Goal: Find specific fact: Find specific fact

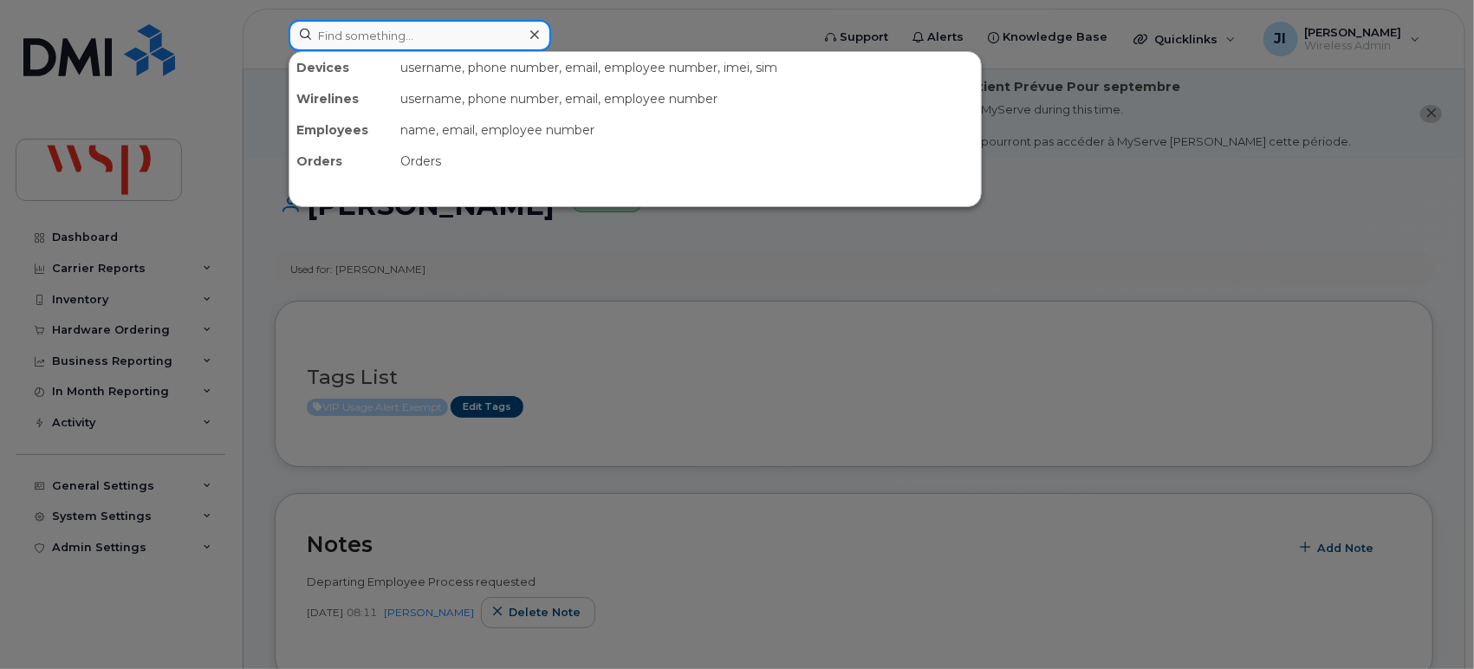
click at [440, 20] on input at bounding box center [420, 35] width 263 height 31
paste input "[PHONE_NUMBER]"
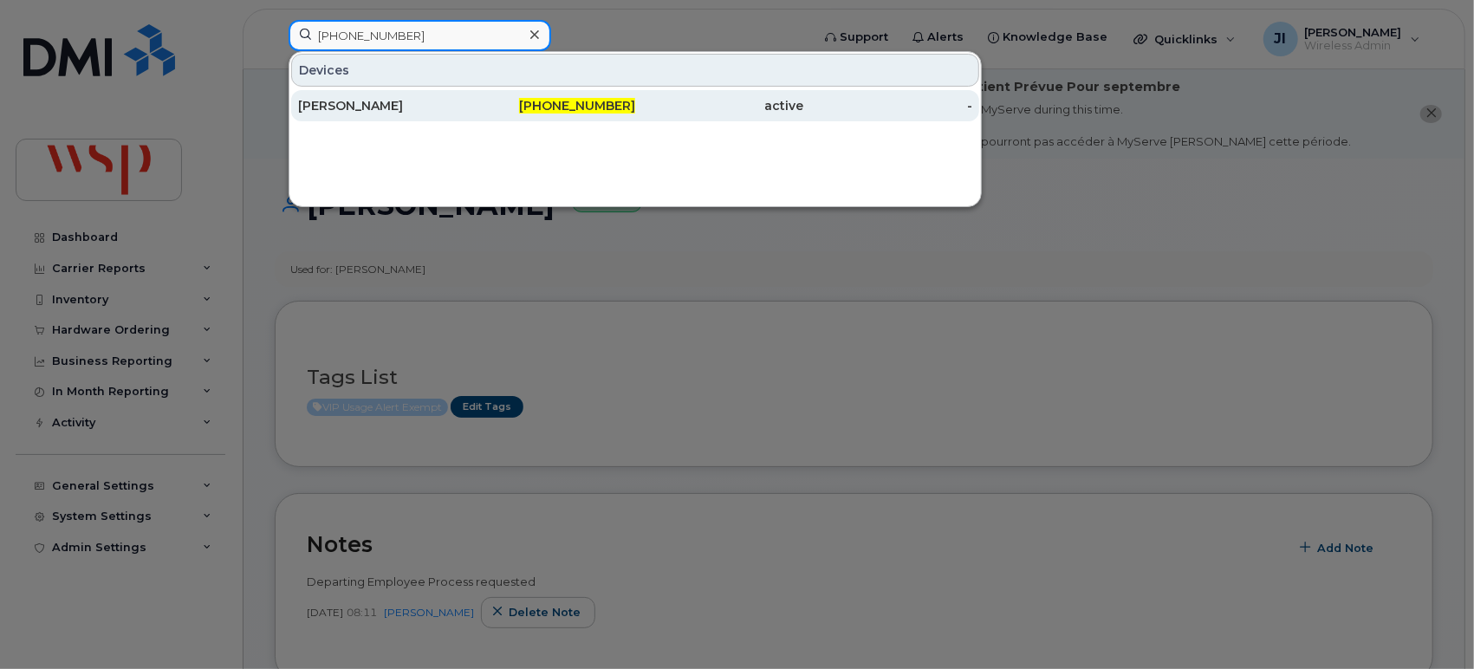
type input "[PHONE_NUMBER]"
click at [503, 117] on div "[PHONE_NUMBER]" at bounding box center [551, 105] width 169 height 31
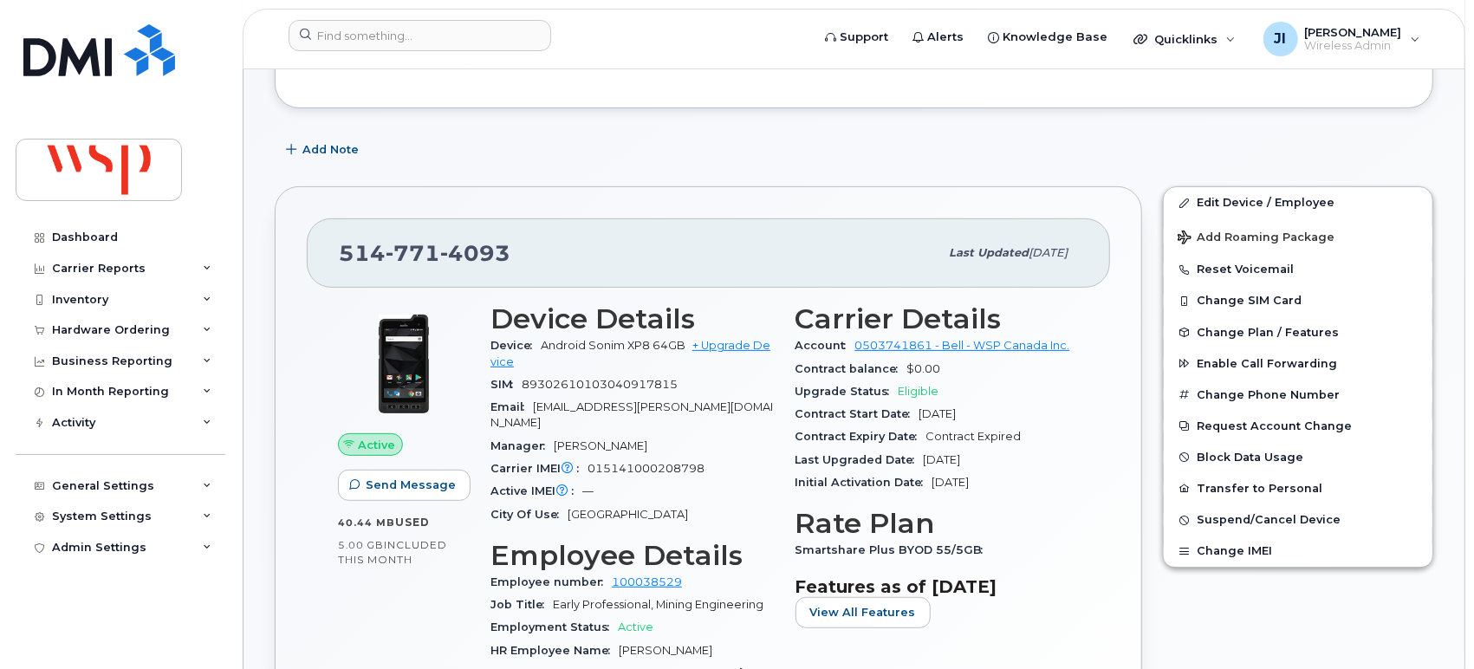
scroll to position [192, 0]
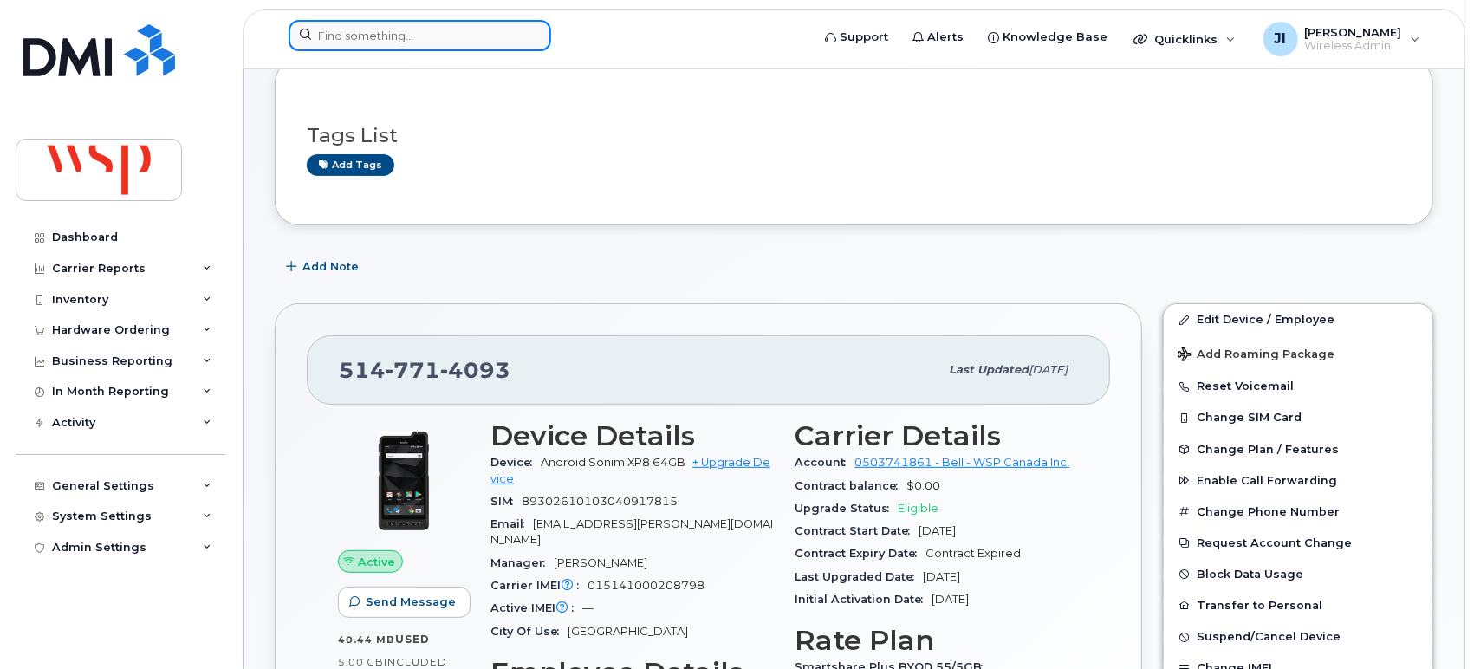
click at [526, 32] on div at bounding box center [420, 35] width 263 height 31
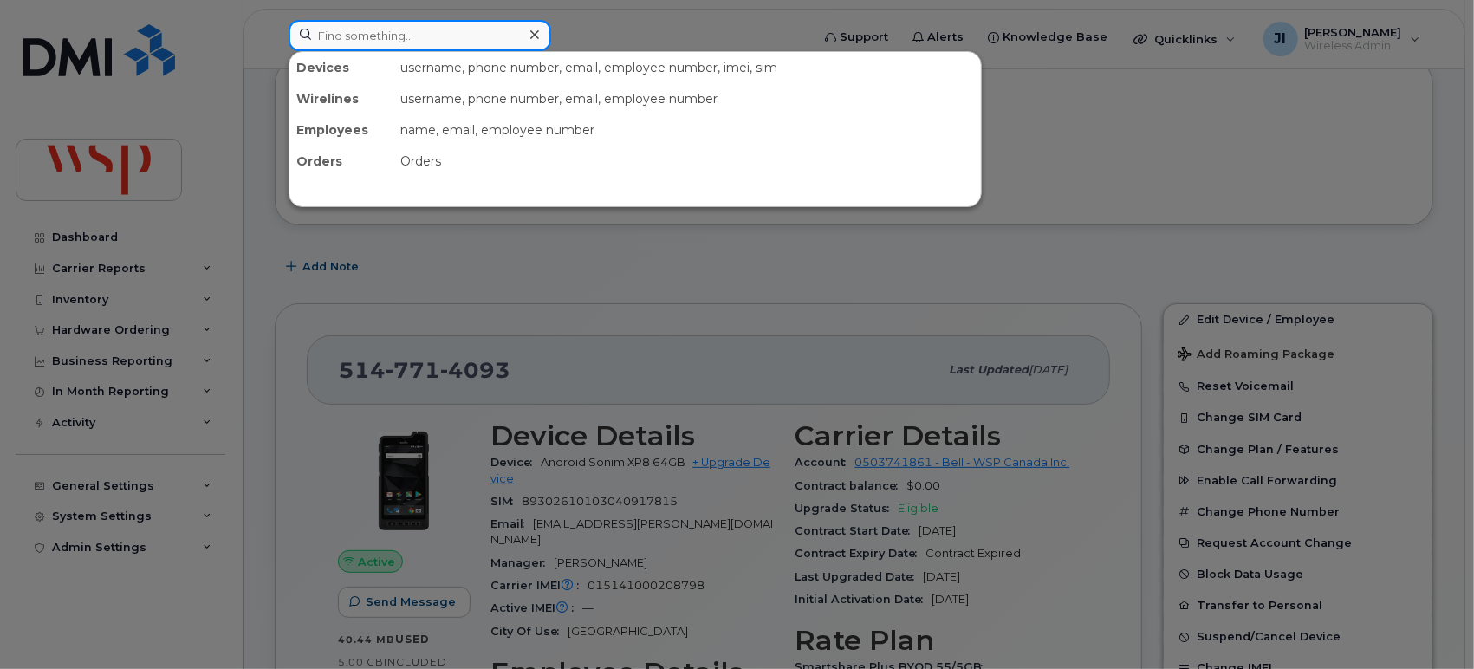
paste input "(778) 846-9746"
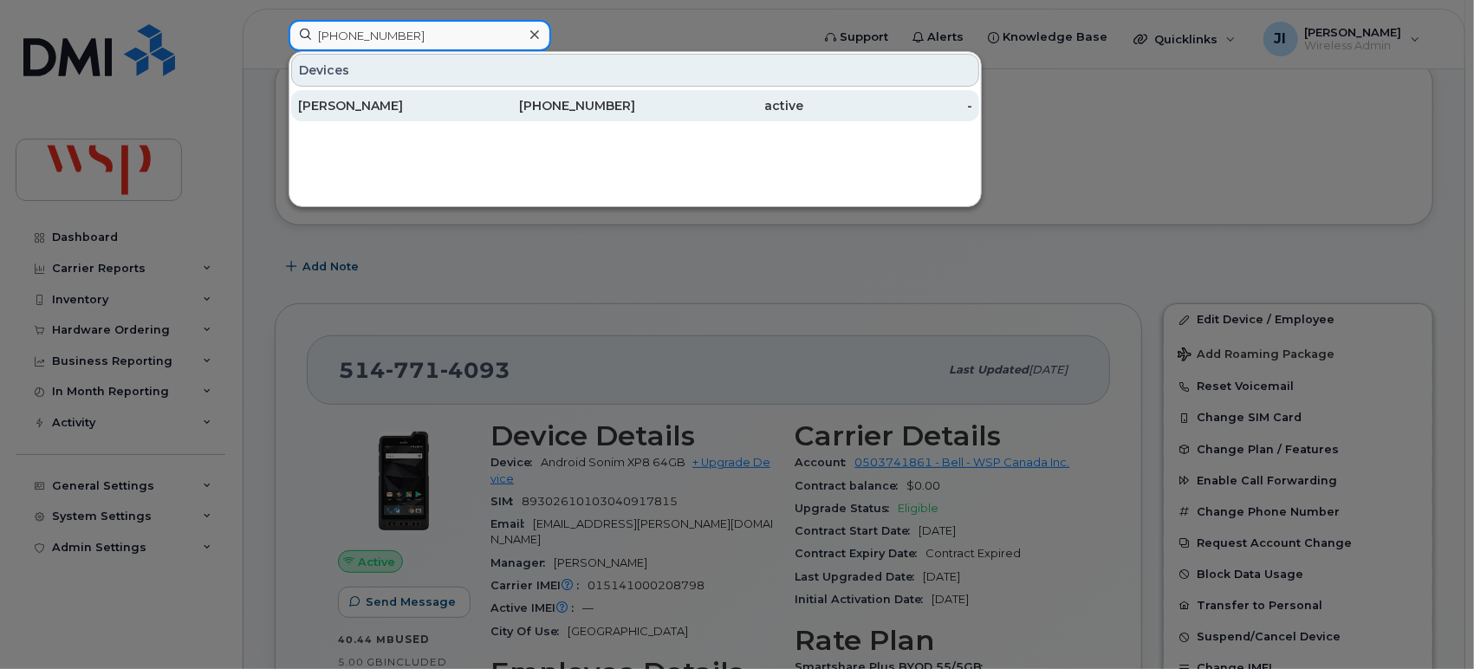
type input "(778) 846-9746"
click at [488, 102] on div "778-846-9746" at bounding box center [551, 105] width 169 height 17
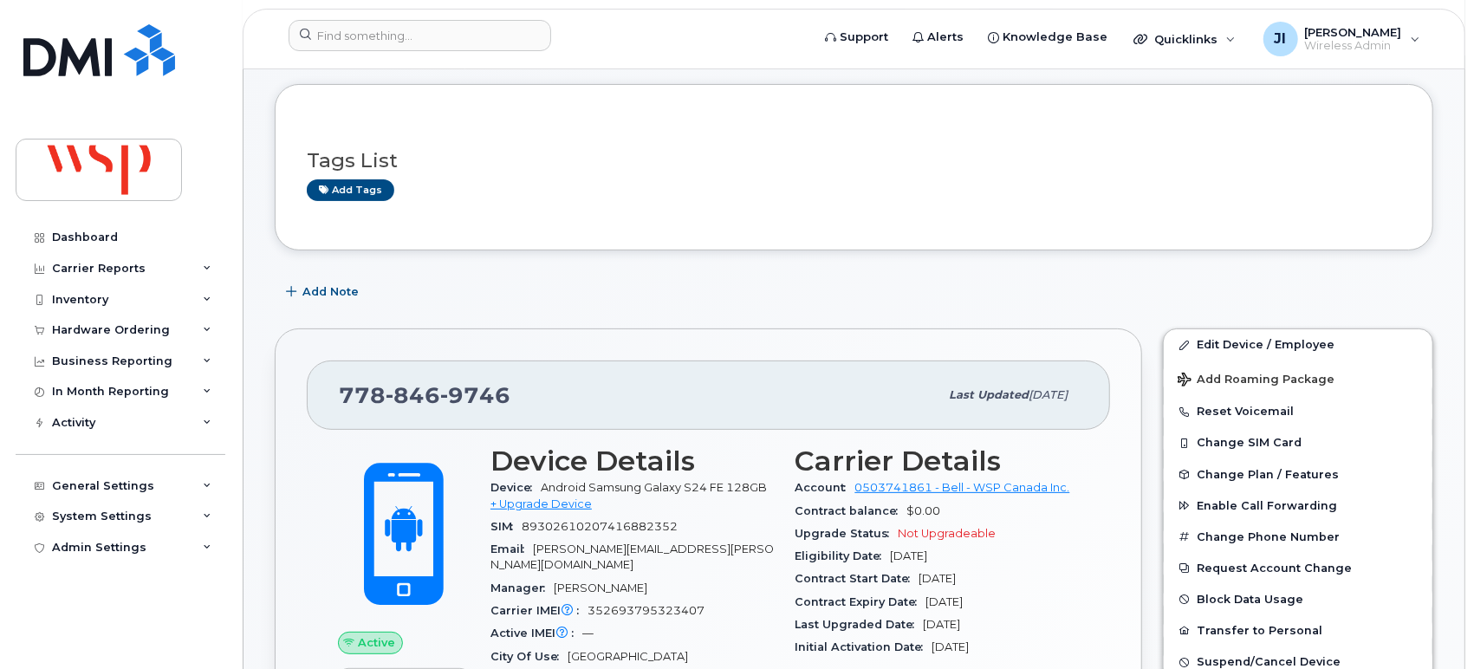
scroll to position [289, 0]
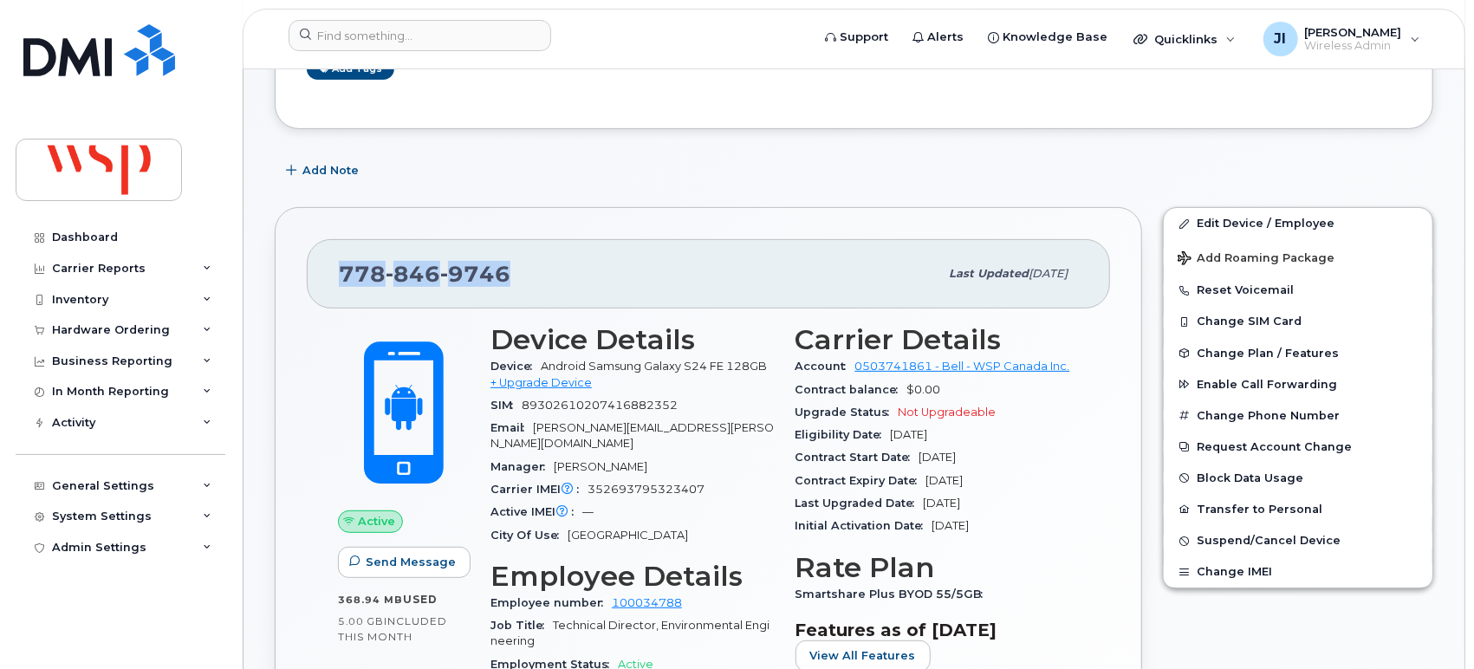
drag, startPoint x: 507, startPoint y: 270, endPoint x: 329, endPoint y: 268, distance: 177.7
click at [329, 268] on div "778 846 9746 Last updated Aug 29, 2025" at bounding box center [708, 273] width 803 height 69
copy span "778 846 9746"
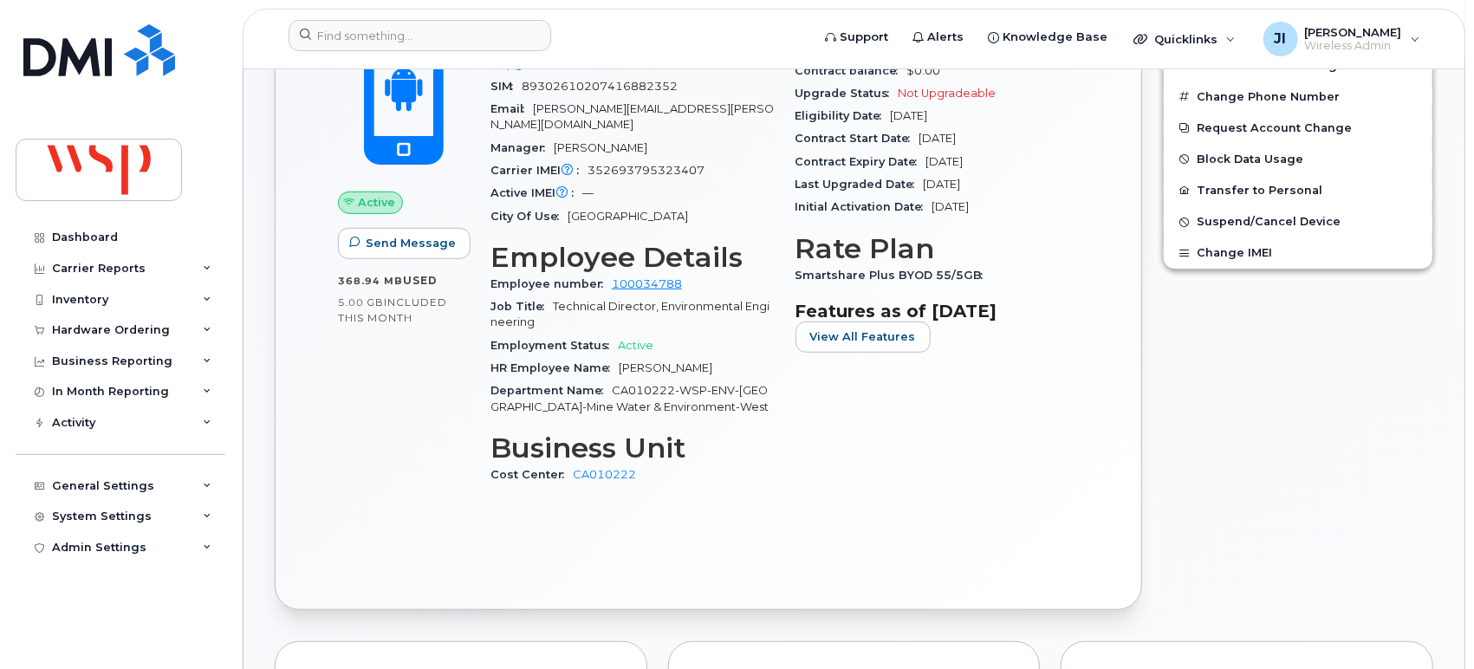
scroll to position [577, 0]
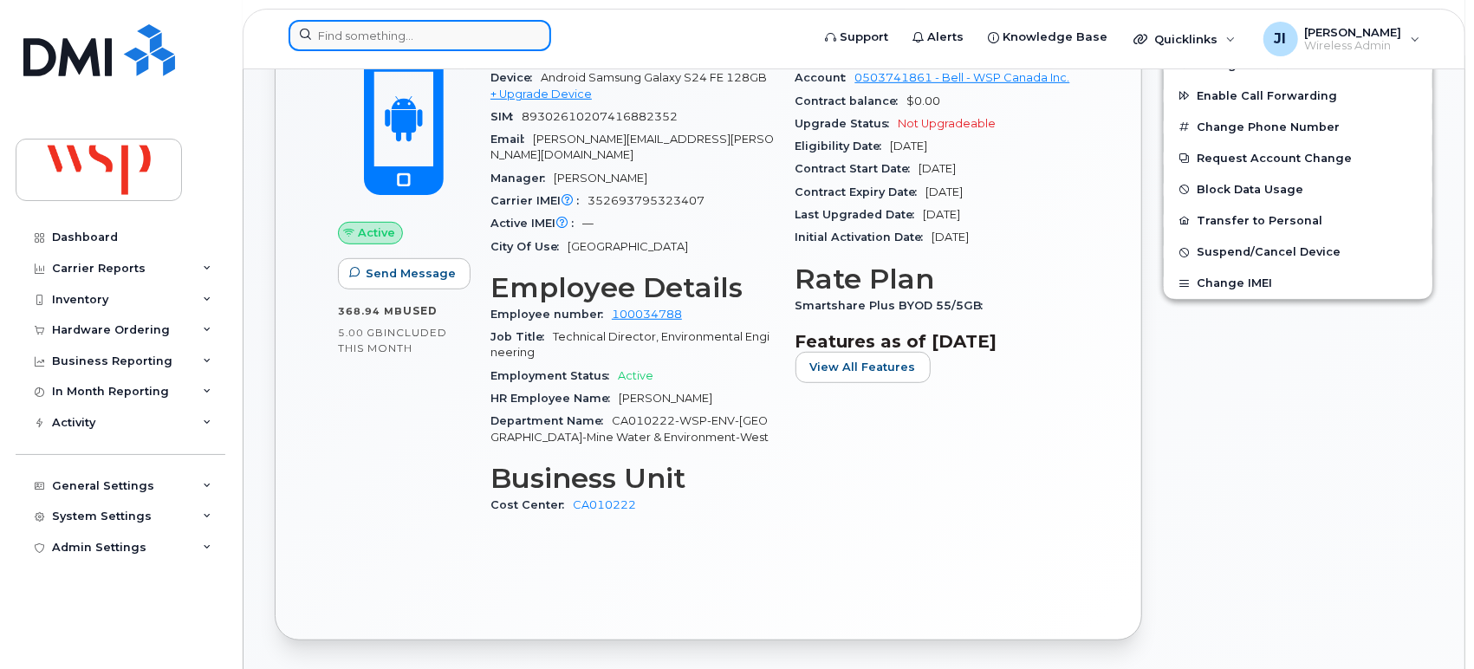
click at [419, 29] on input at bounding box center [420, 35] width 263 height 31
paste input "416-558-1280"
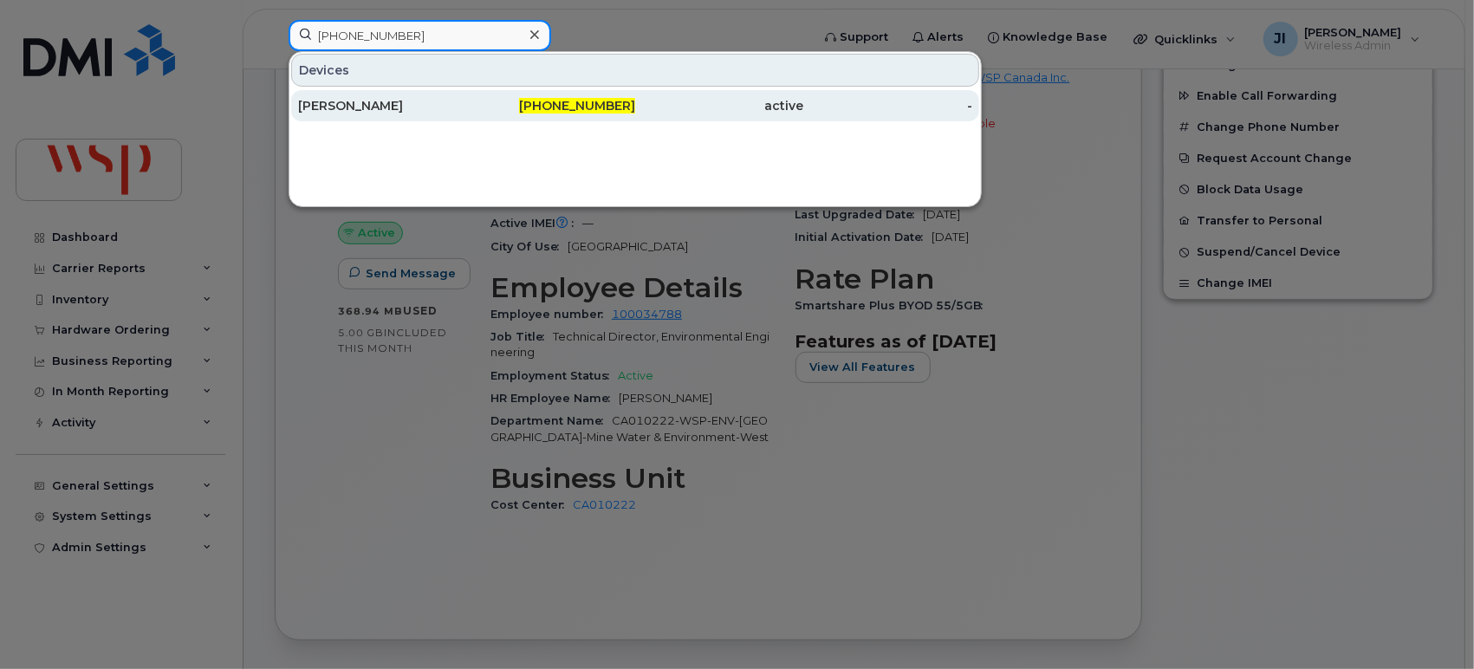
type input "416-558-1280"
click at [522, 107] on div "416-558-1280" at bounding box center [551, 105] width 169 height 17
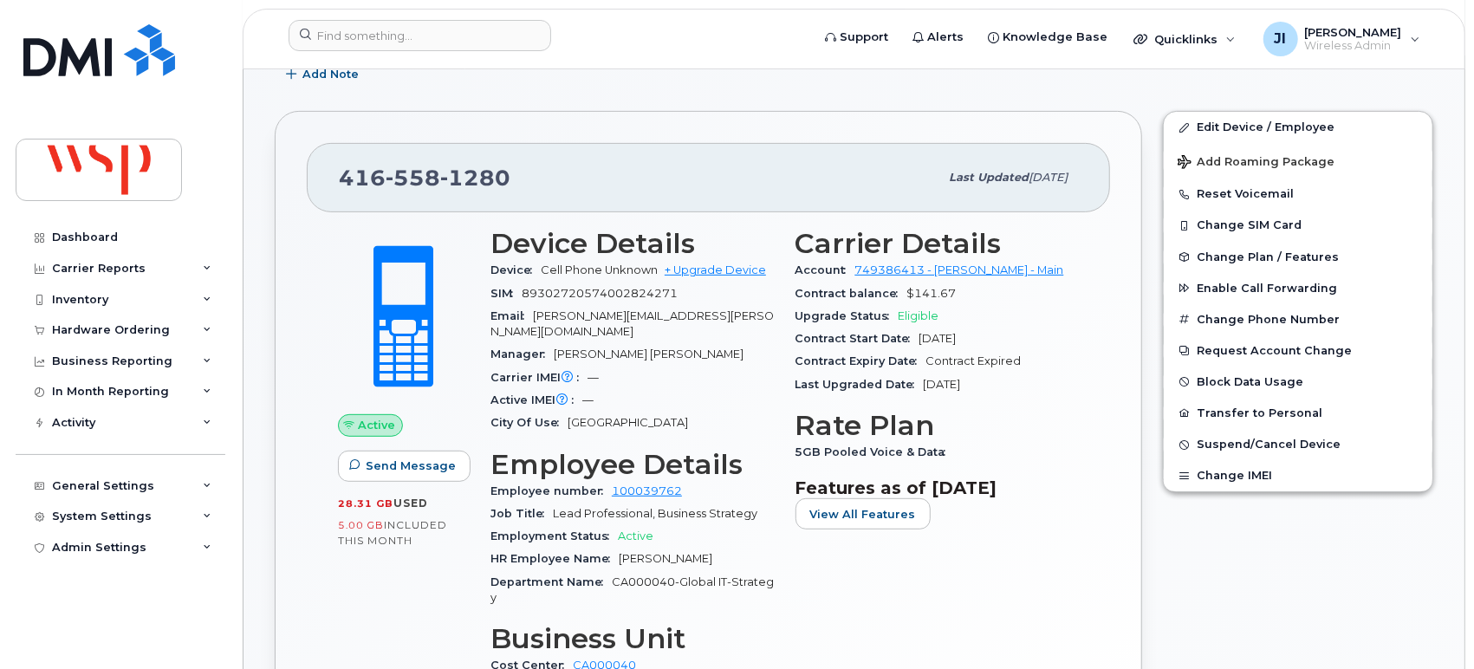
scroll to position [289, 0]
